Goal: Information Seeking & Learning: Learn about a topic

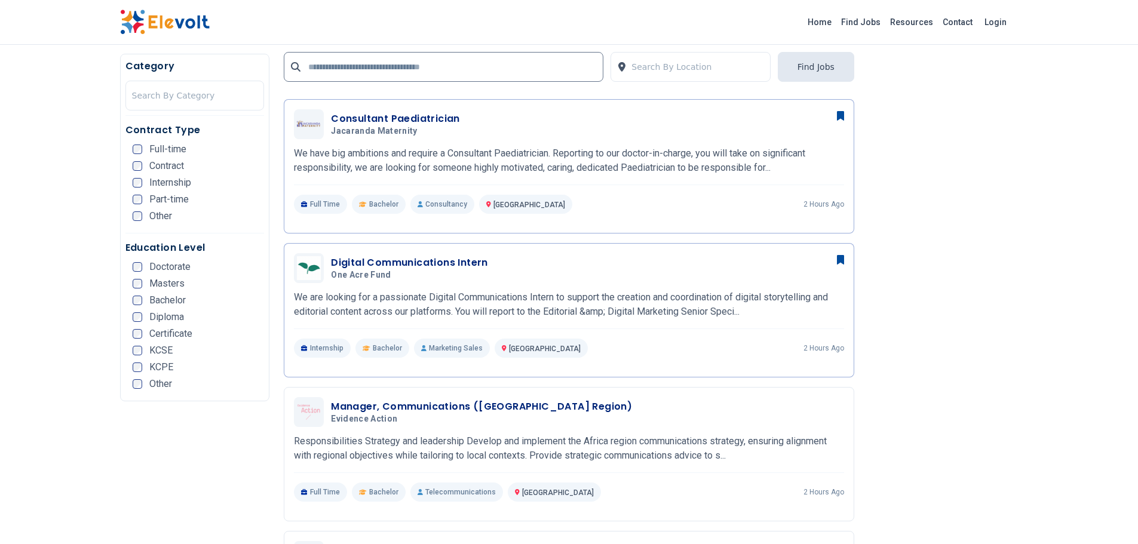
scroll to position [299, 0]
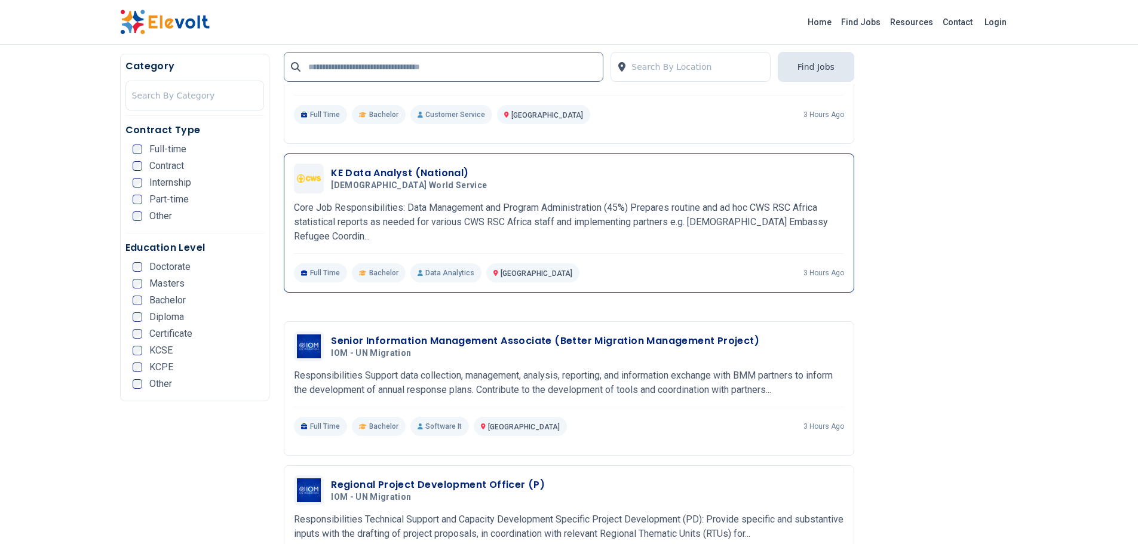
scroll to position [2032, 0]
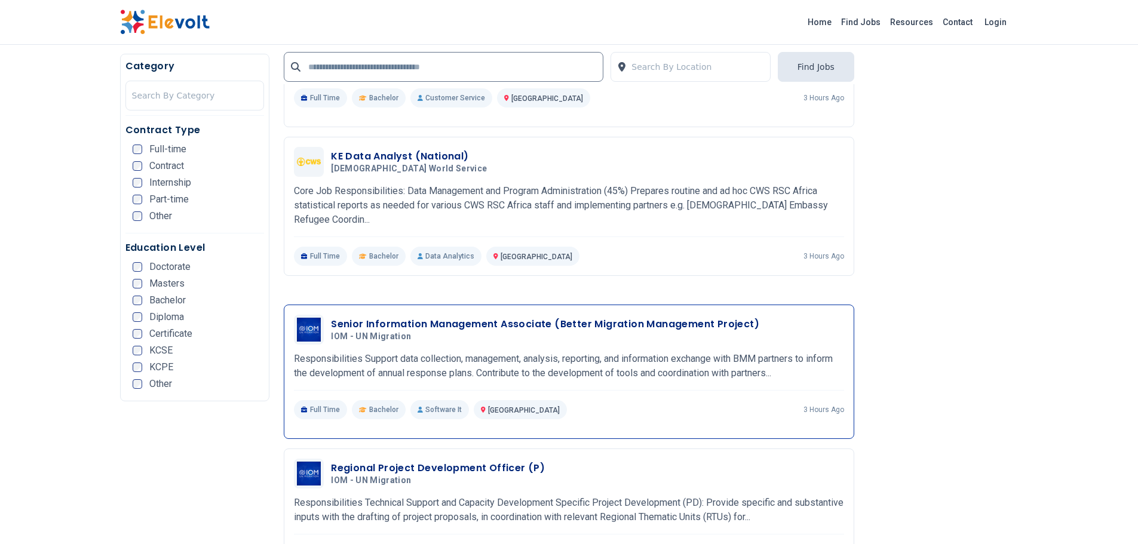
click at [435, 317] on h3 "Senior Information Management Associate (Better Migration Management Project)" at bounding box center [545, 324] width 428 height 14
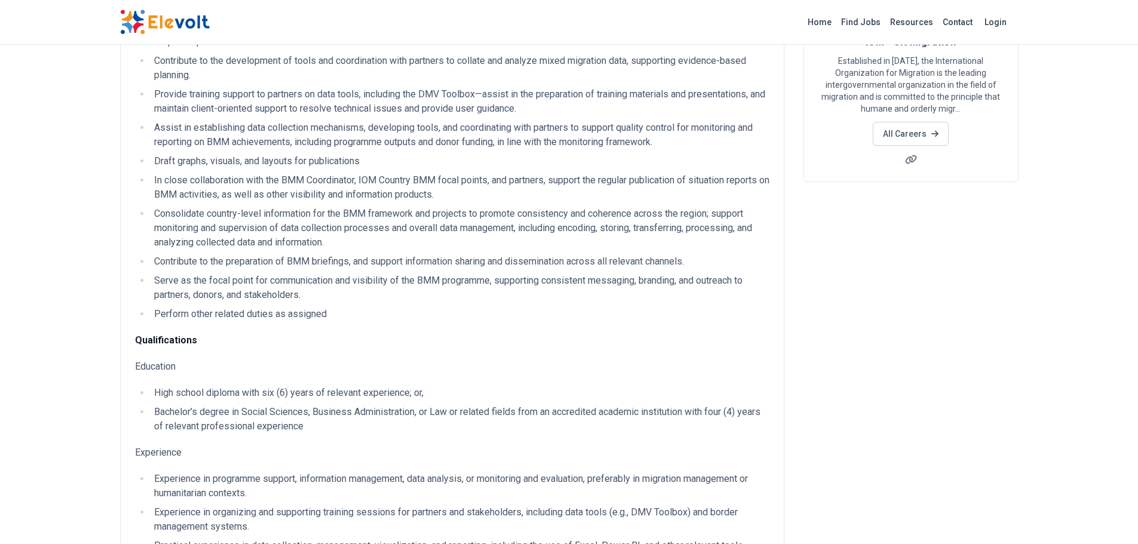
scroll to position [179, 0]
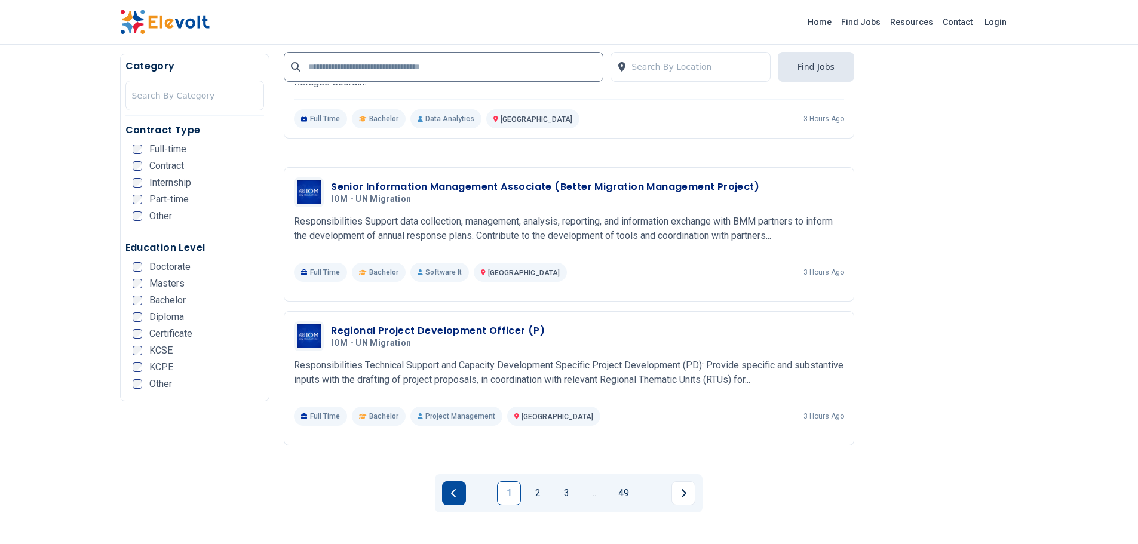
scroll to position [2216, 0]
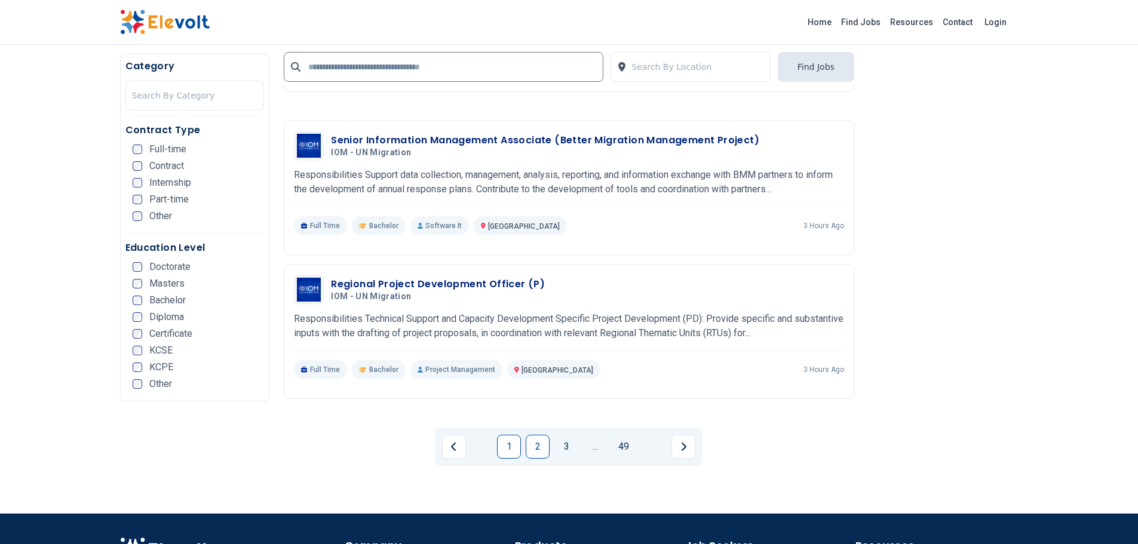
click at [532, 435] on link "2" at bounding box center [538, 447] width 24 height 24
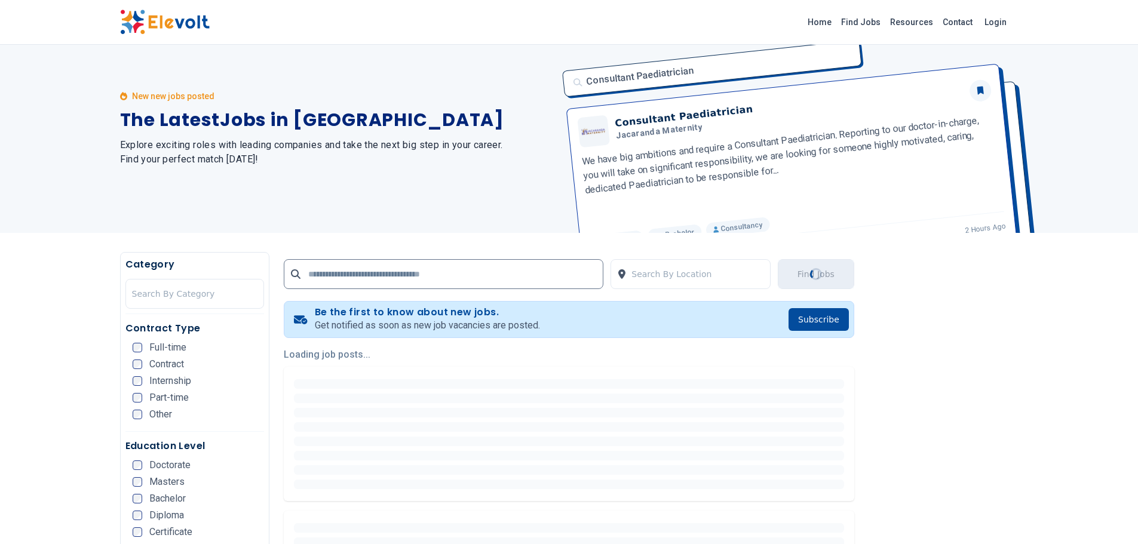
scroll to position [0, 0]
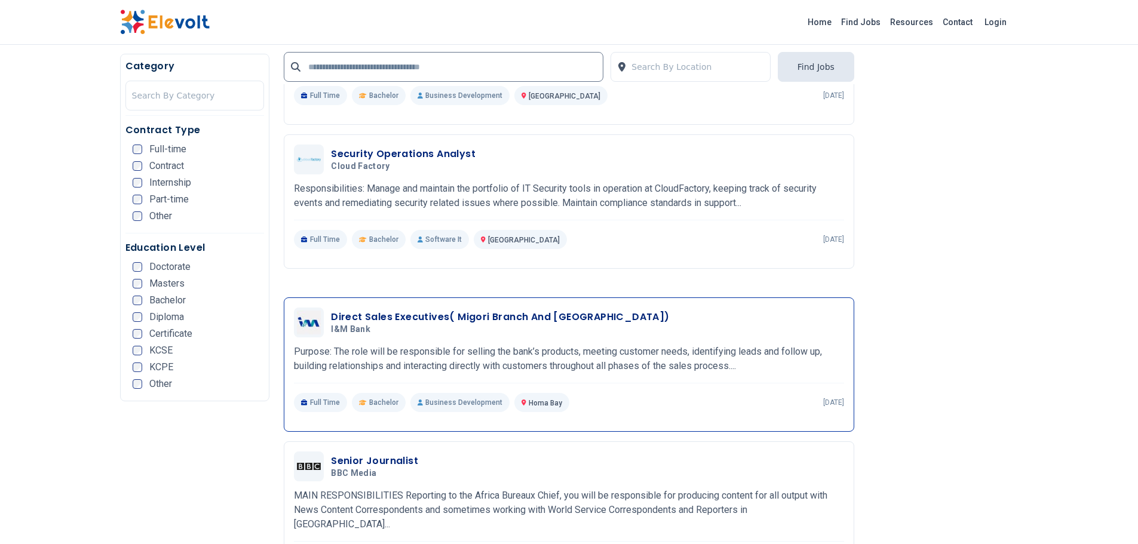
scroll to position [1494, 0]
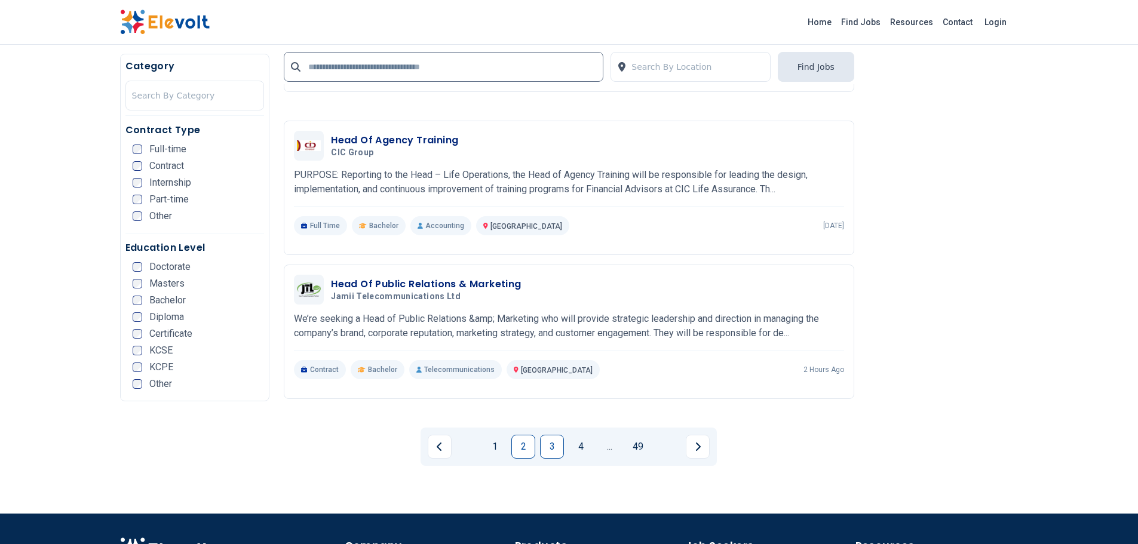
click at [557, 435] on link "3" at bounding box center [552, 447] width 24 height 24
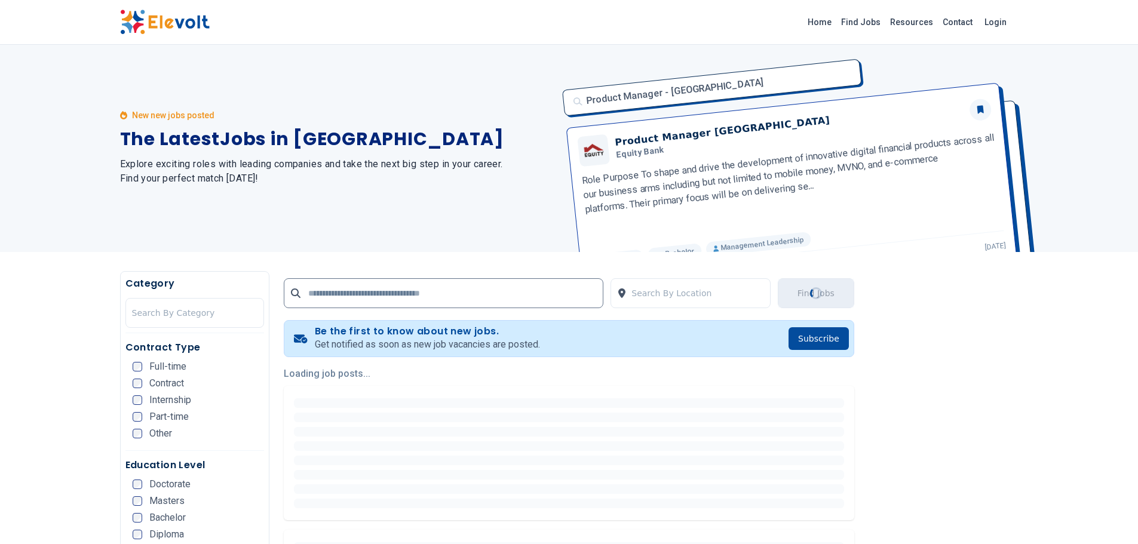
scroll to position [0, 0]
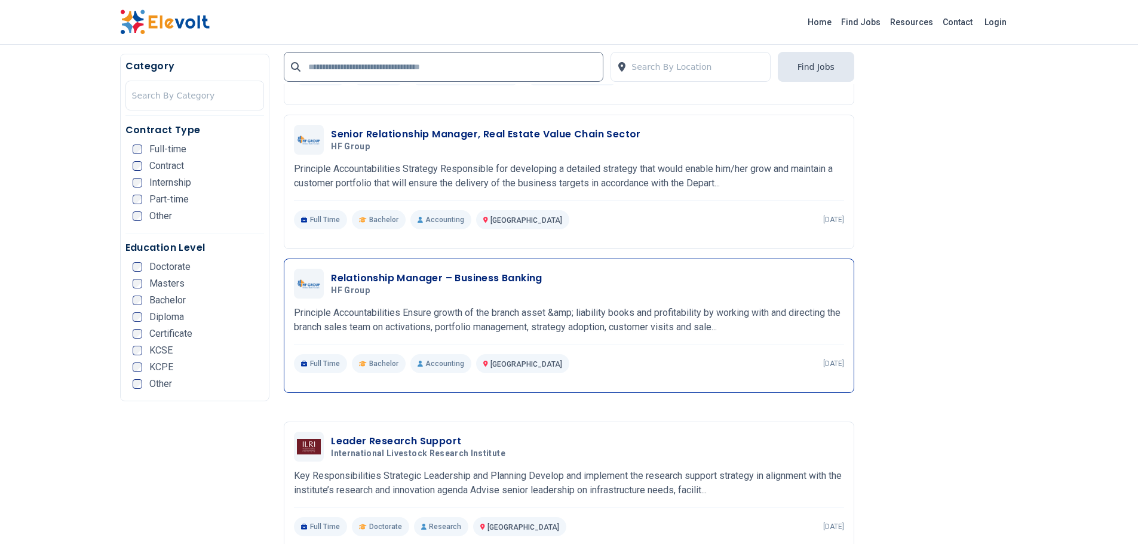
scroll to position [1374, 0]
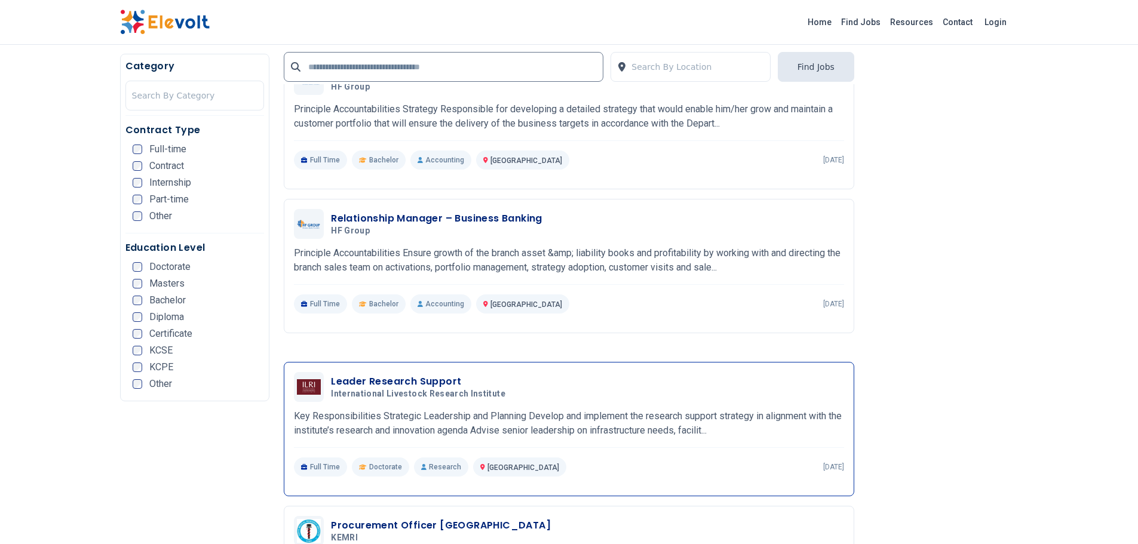
click at [380, 389] on span "International Livestock Research Institute" at bounding box center [418, 394] width 174 height 11
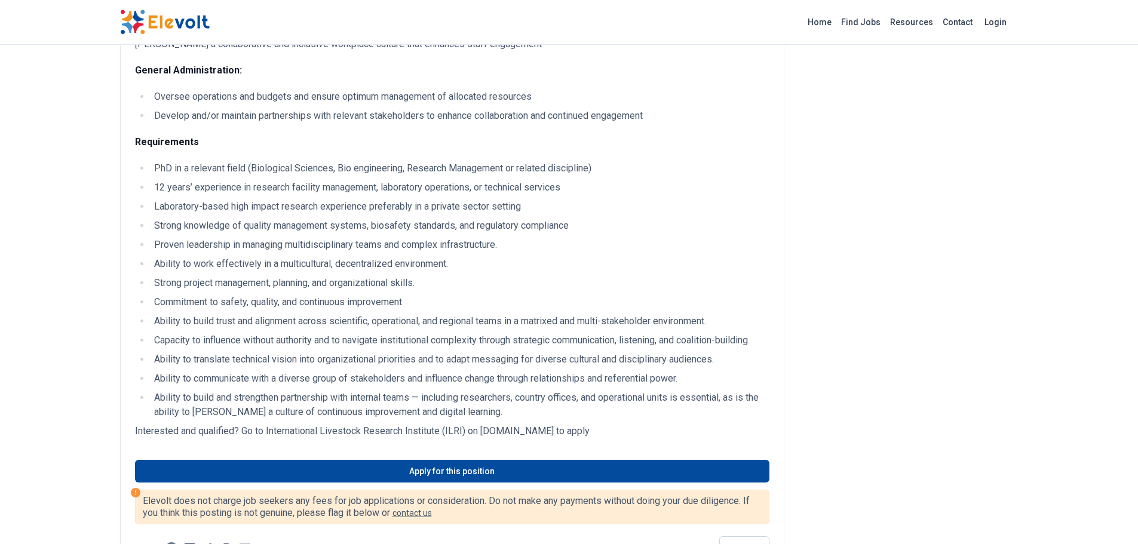
scroll to position [657, 0]
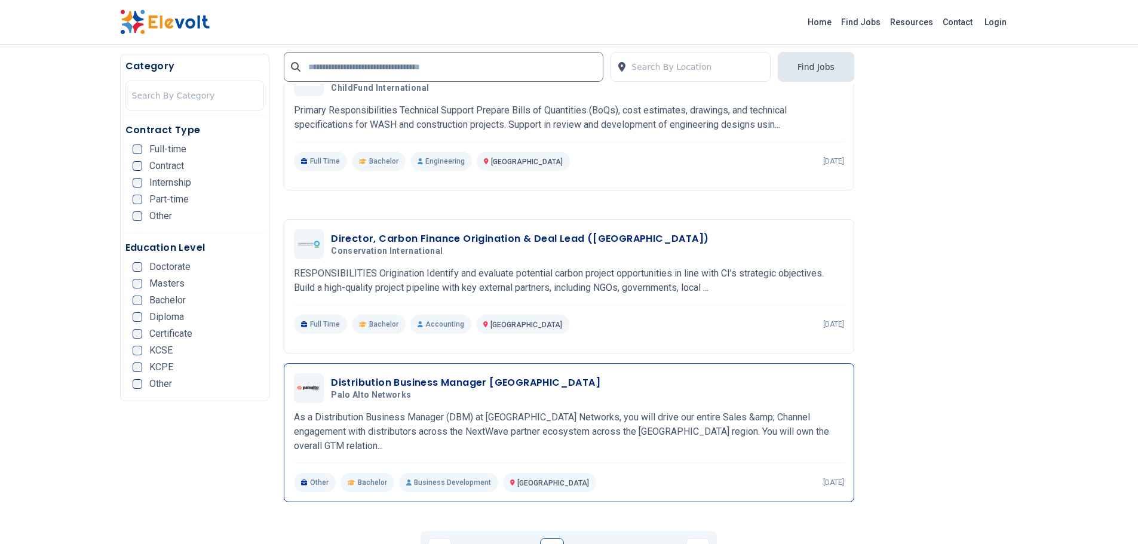
scroll to position [2091, 0]
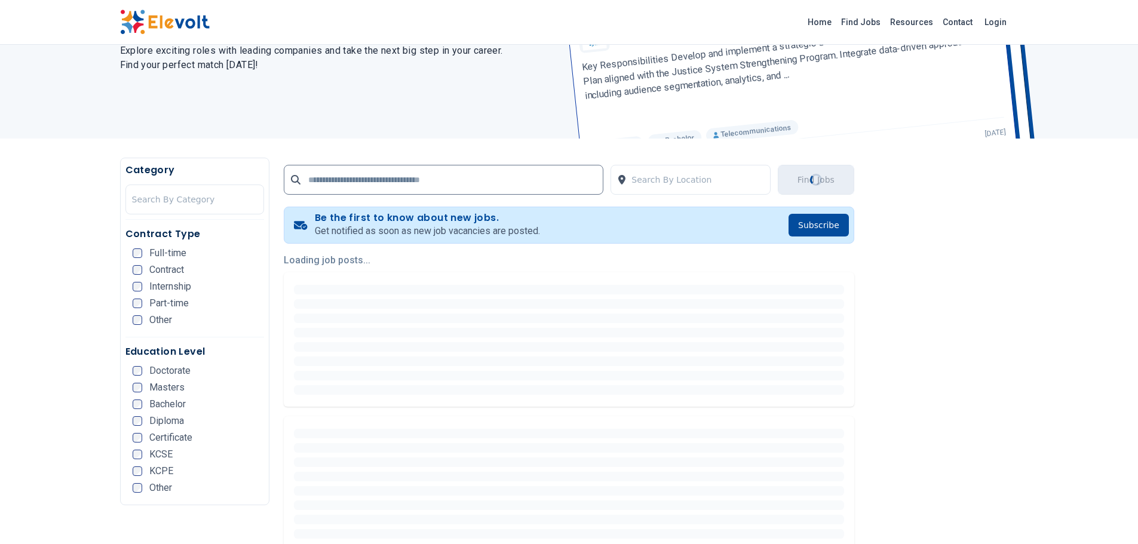
scroll to position [0, 0]
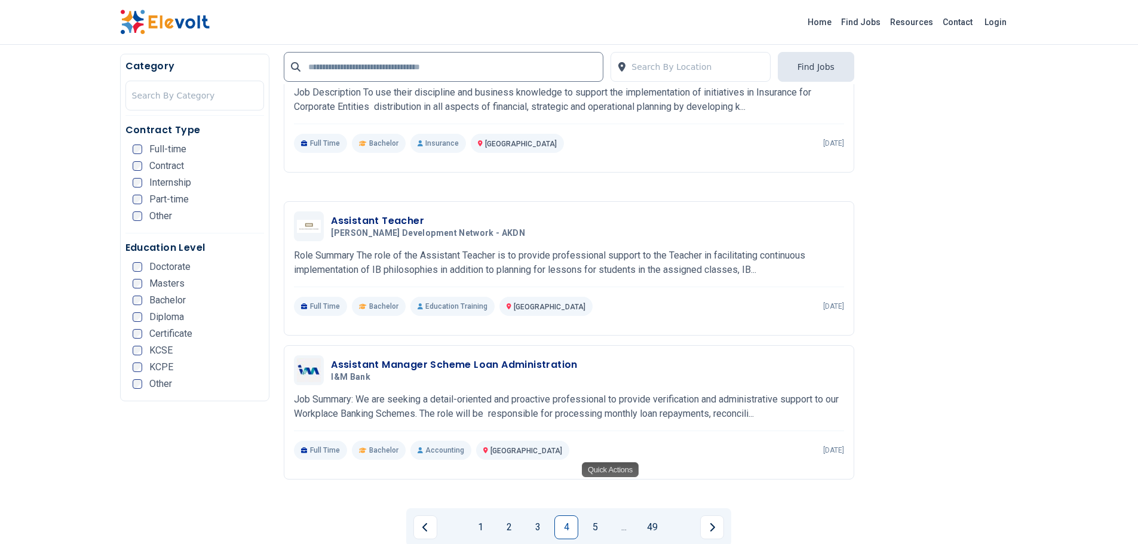
scroll to position [2211, 0]
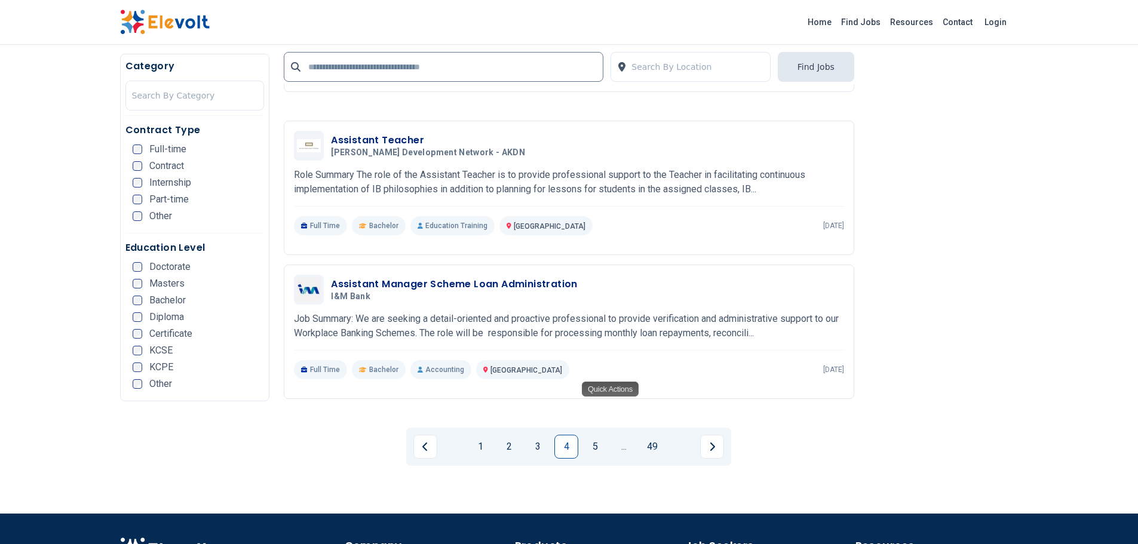
click at [476, 435] on link "1" at bounding box center [480, 447] width 24 height 24
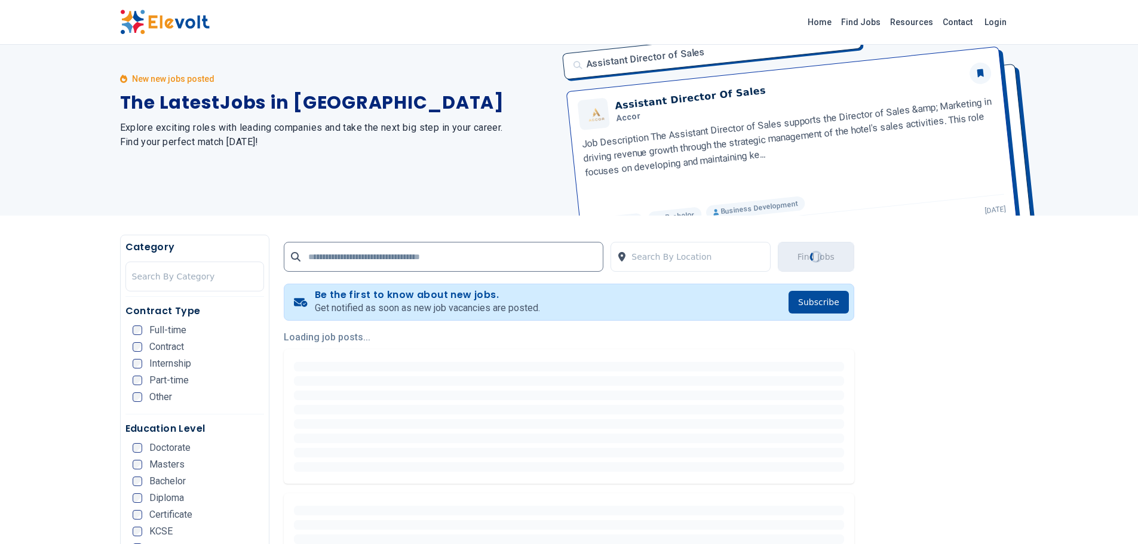
scroll to position [0, 0]
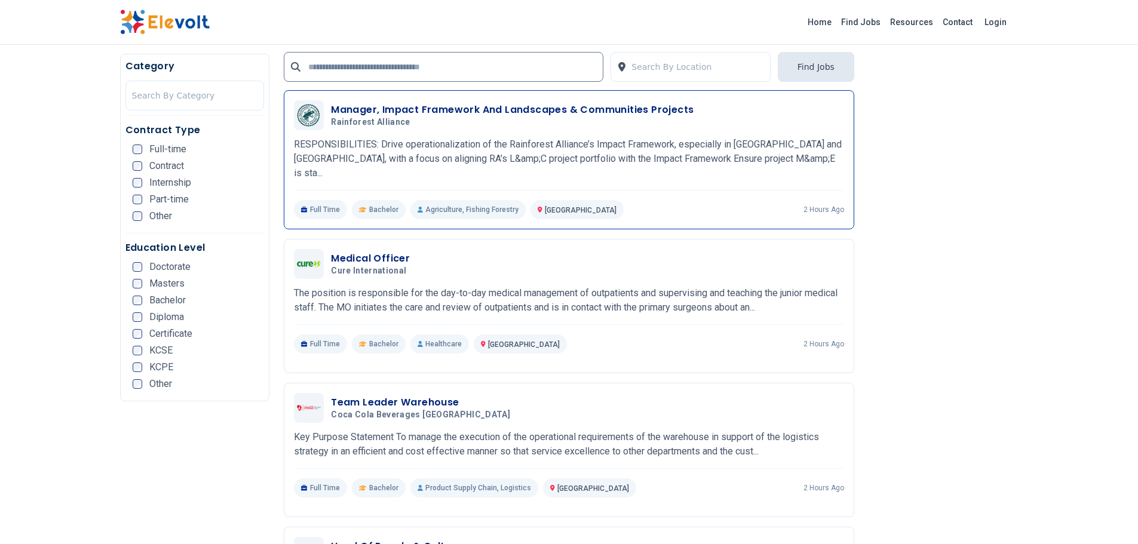
scroll to position [1076, 0]
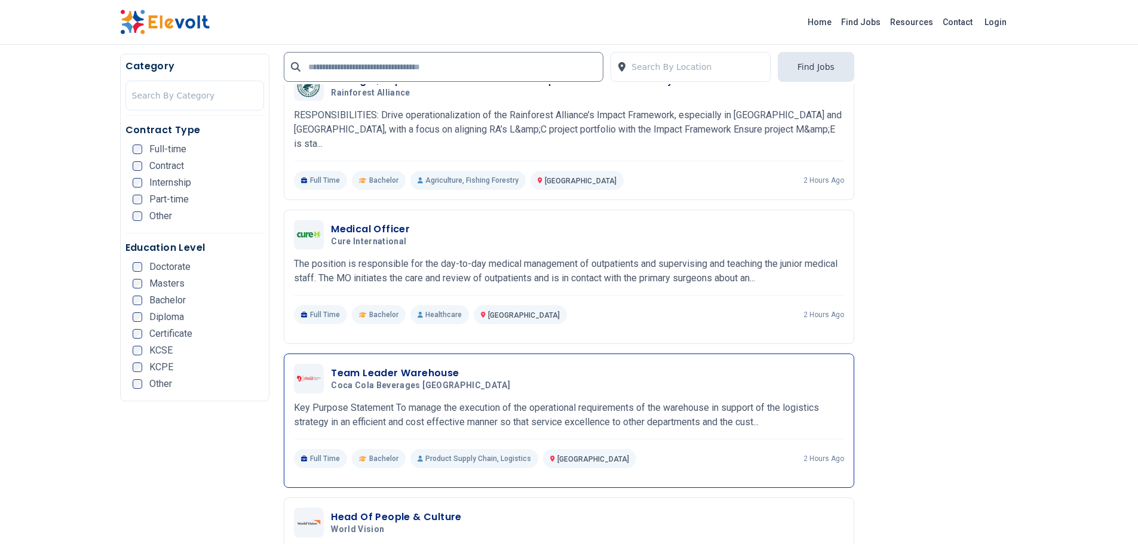
click at [382, 366] on h3 "Team Leader Warehouse" at bounding box center [423, 373] width 184 height 14
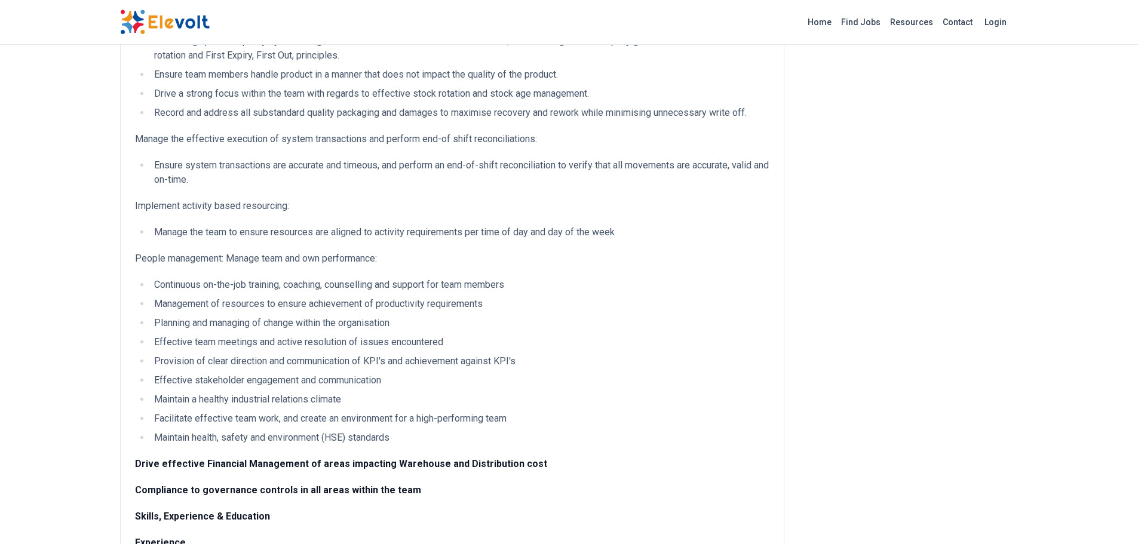
scroll to position [956, 0]
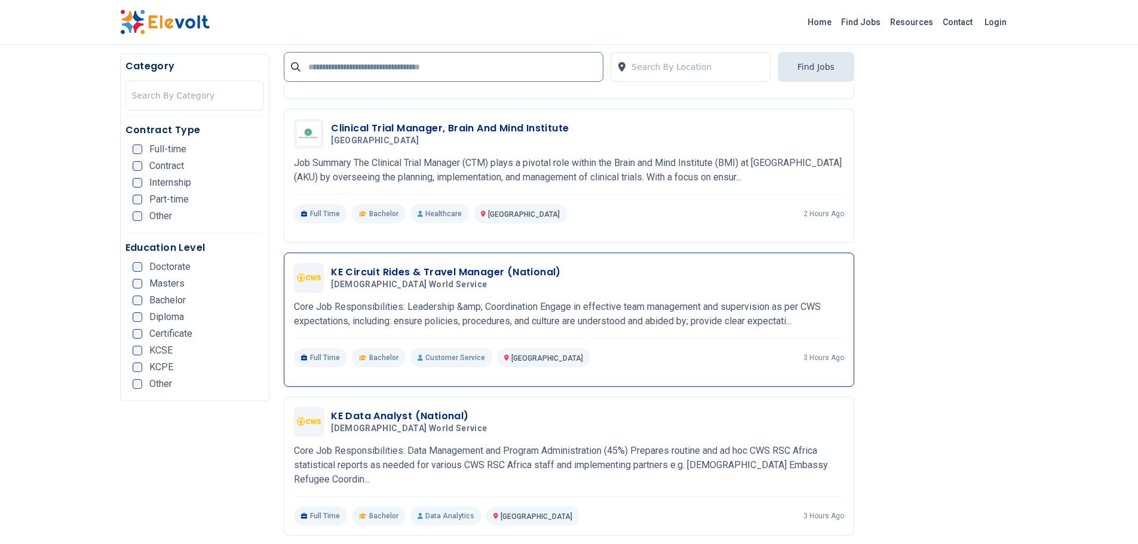
scroll to position [1793, 0]
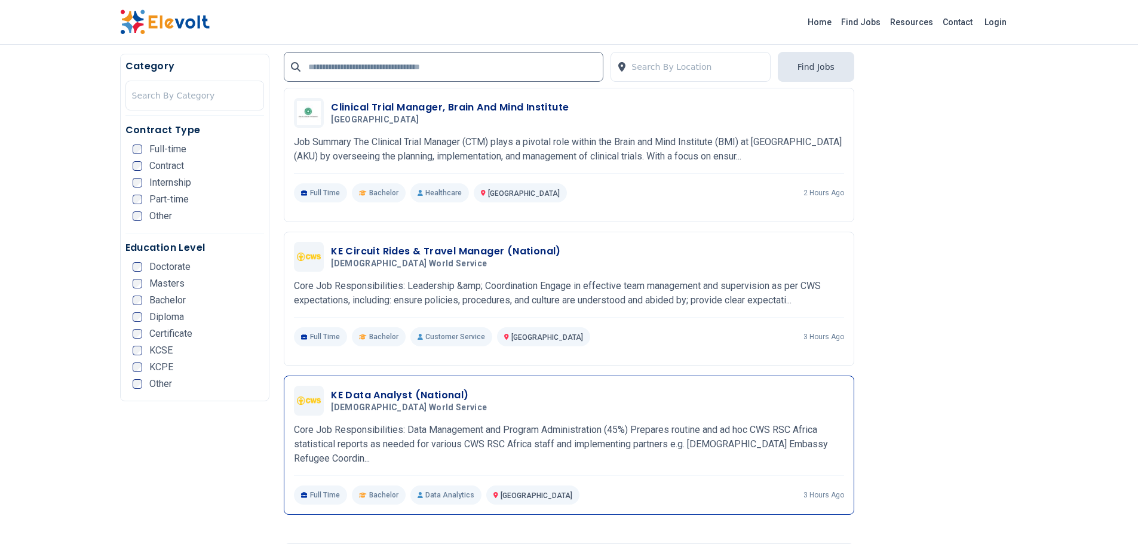
click at [382, 388] on h3 "KE Data Analyst (National)" at bounding box center [411, 395] width 161 height 14
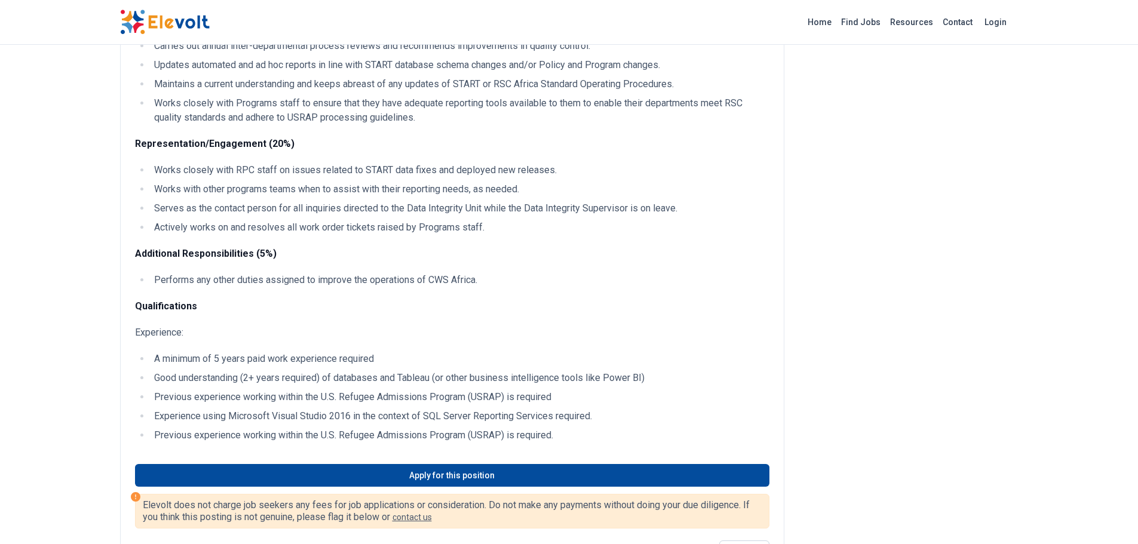
scroll to position [299, 0]
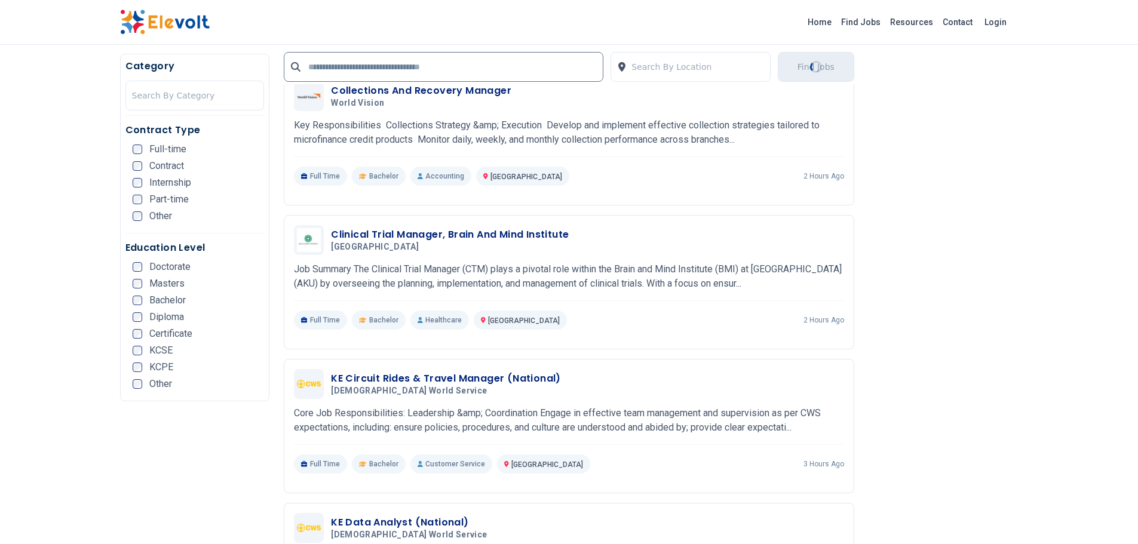
scroll to position [2032, 0]
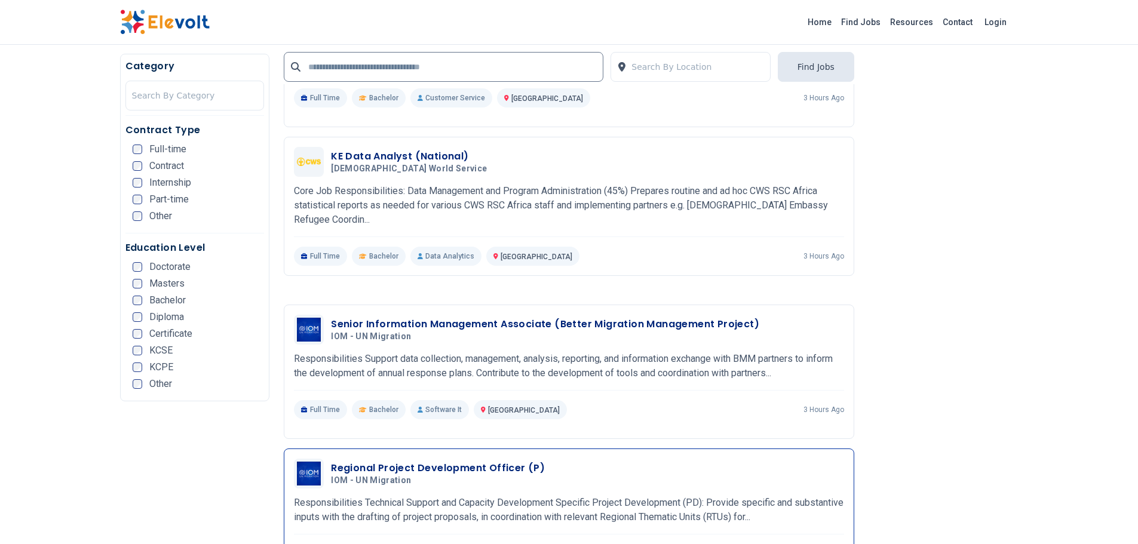
click at [471, 461] on h3 "Regional Project Development Officer (P)" at bounding box center [438, 468] width 214 height 14
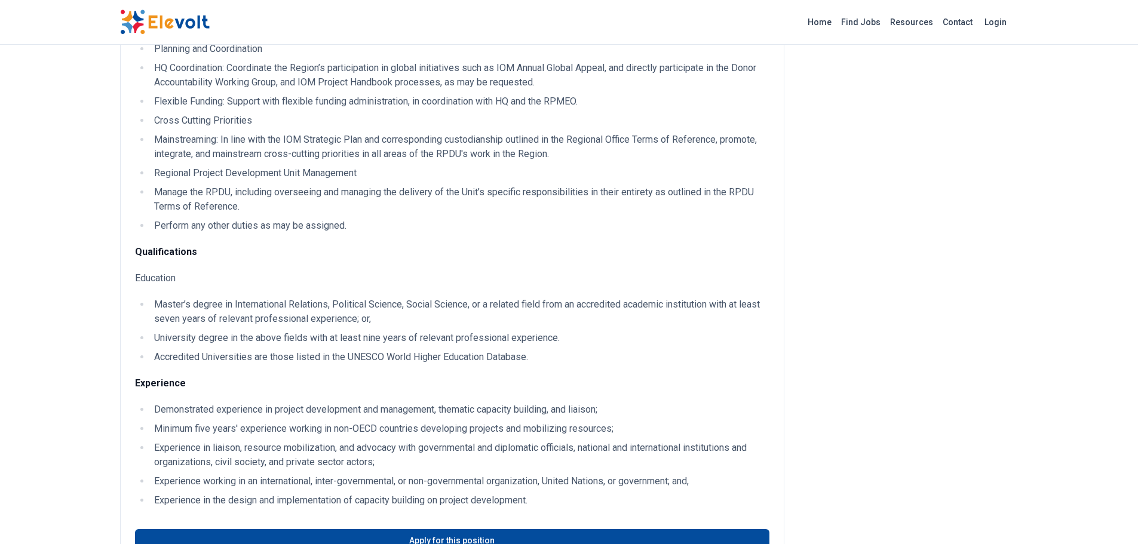
scroll to position [657, 0]
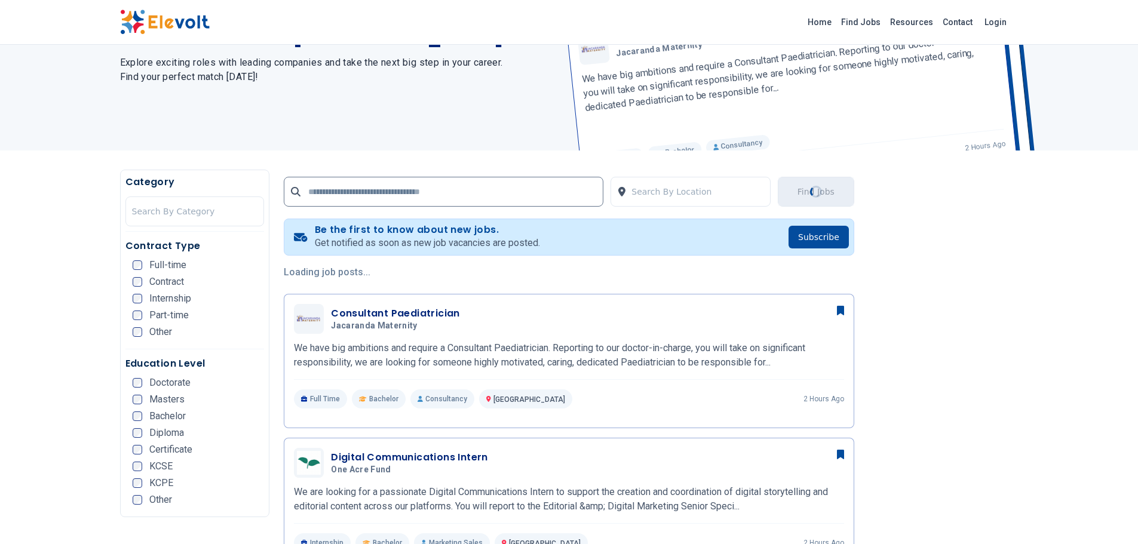
scroll to position [120, 0]
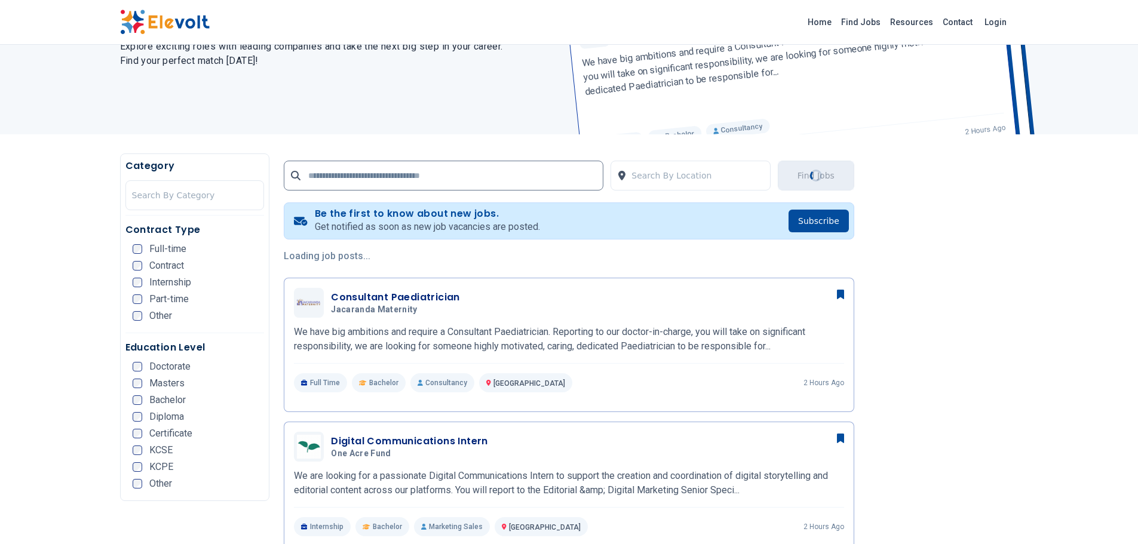
click at [169, 385] on span "Masters" at bounding box center [166, 384] width 35 height 10
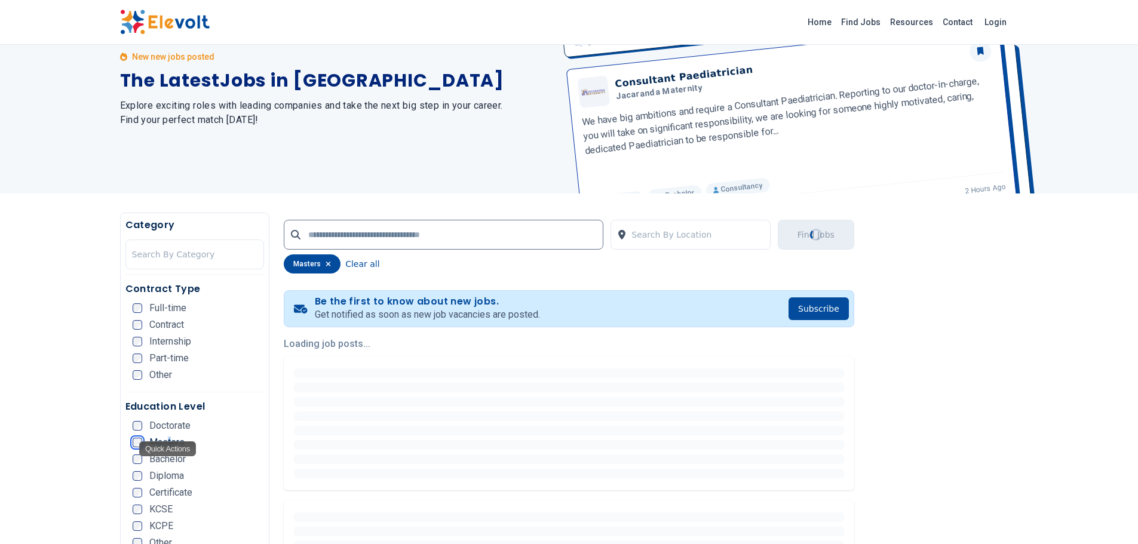
scroll to position [0, 0]
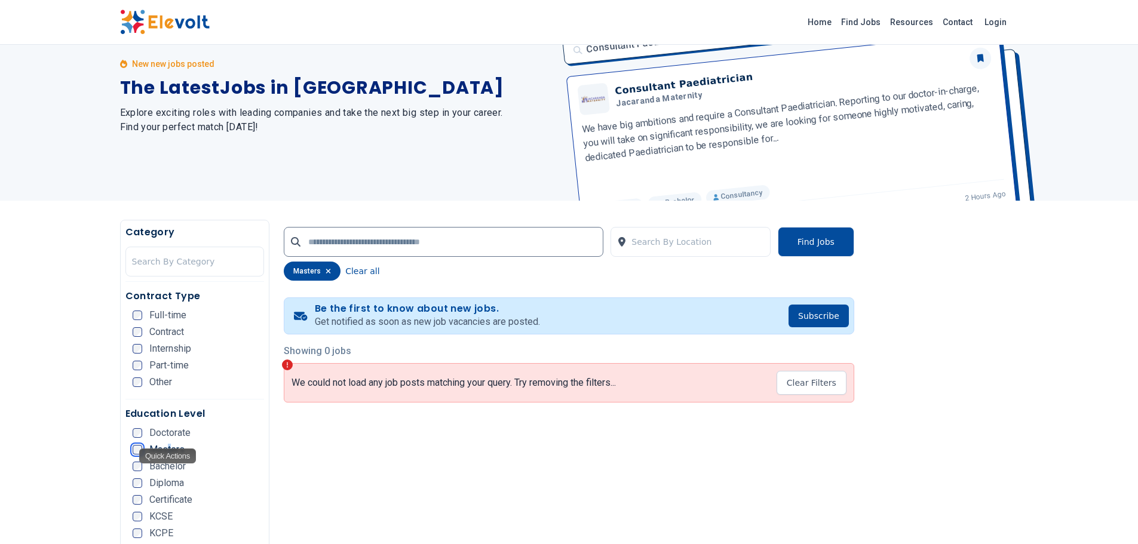
scroll to position [179, 0]
